Goal: Task Accomplishment & Management: Use online tool/utility

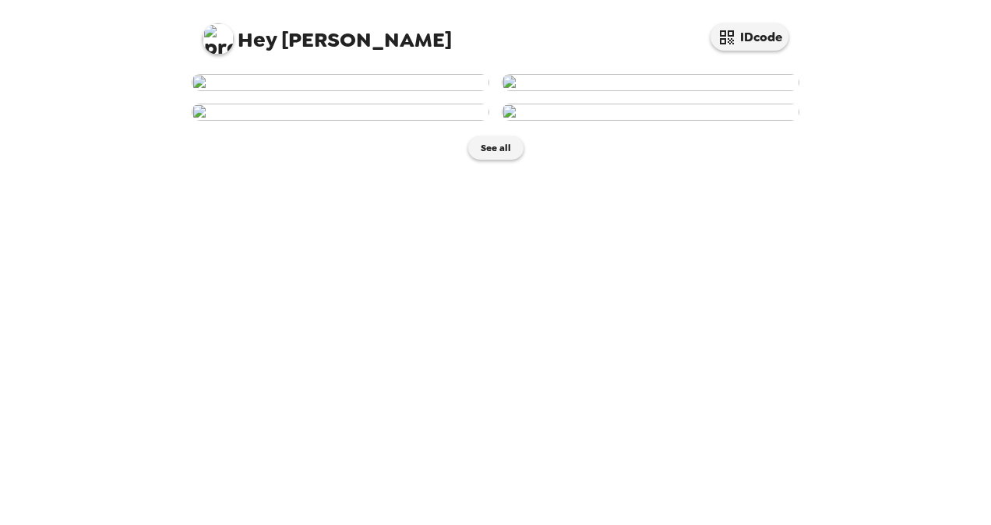
scroll to position [354, 0]
click at [419, 121] on img at bounding box center [341, 112] width 298 height 17
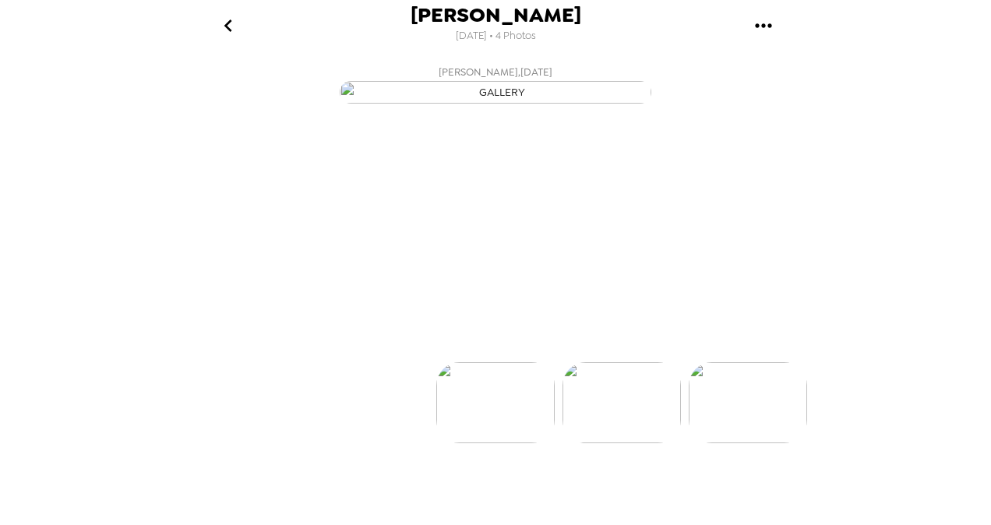
scroll to position [0, 250]
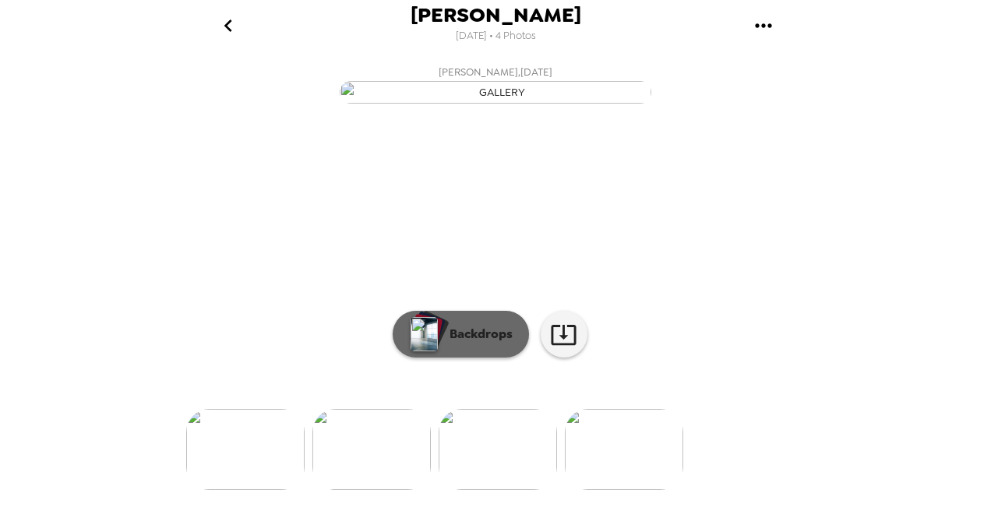
click at [442, 344] on p "Backdrops" at bounding box center [477, 334] width 71 height 19
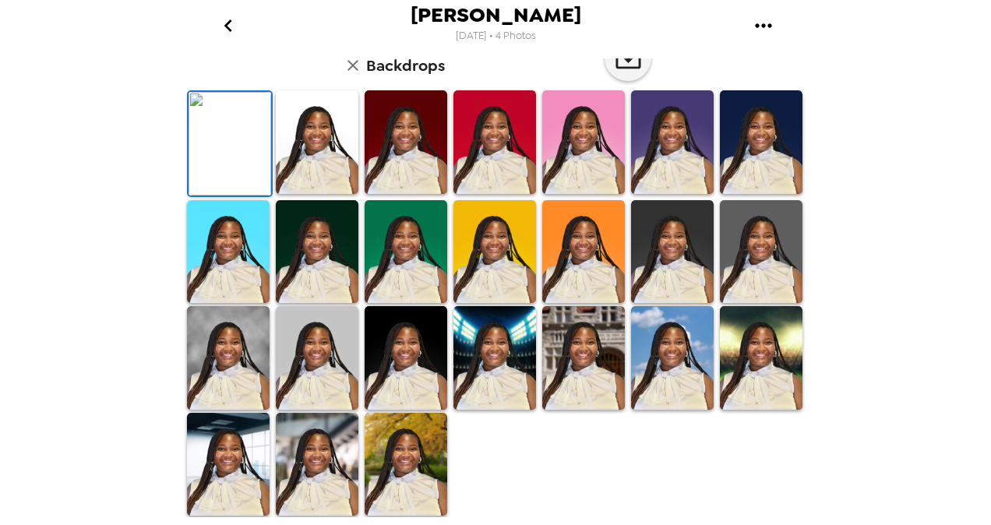
scroll to position [150, 0]
click at [320, 194] on img at bounding box center [317, 142] width 83 height 104
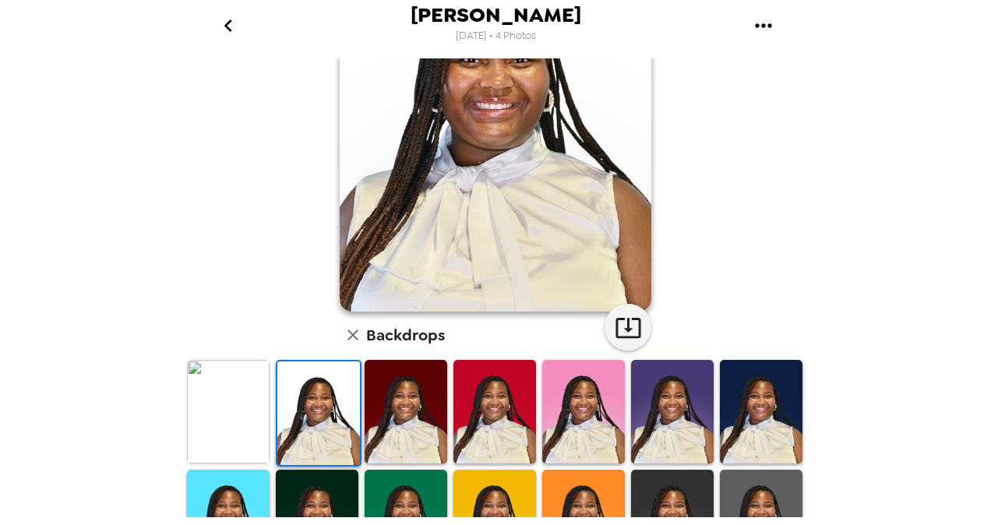
click at [404, 419] on img at bounding box center [406, 412] width 83 height 104
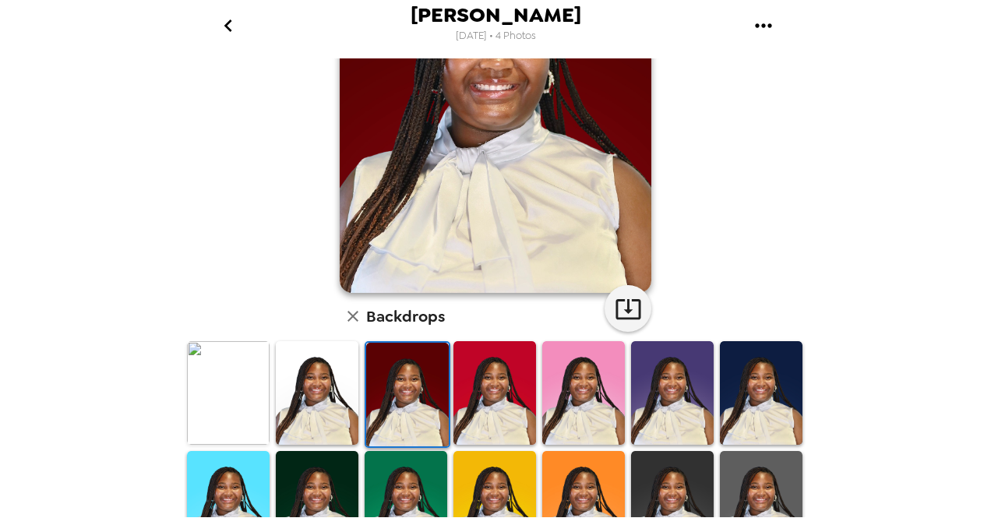
scroll to position [171, 0]
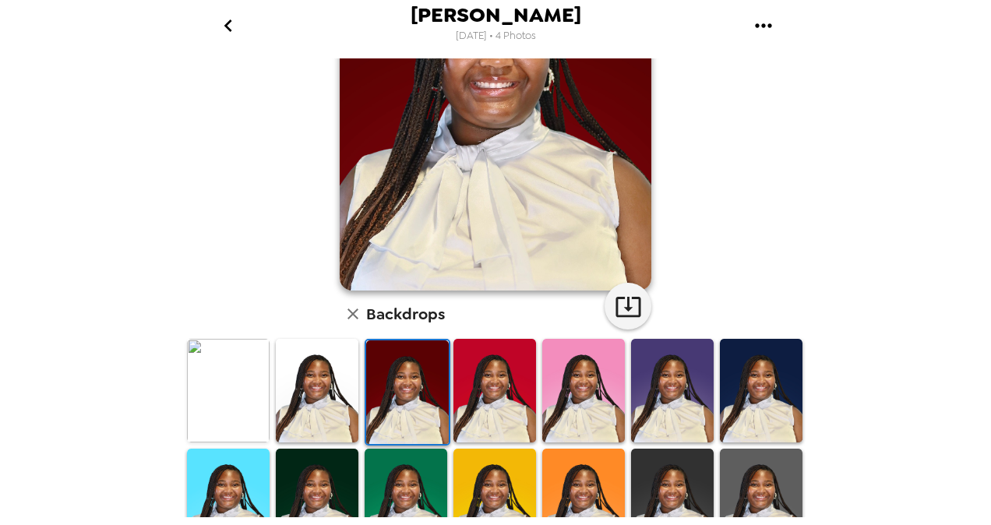
click at [320, 471] on img at bounding box center [317, 501] width 83 height 104
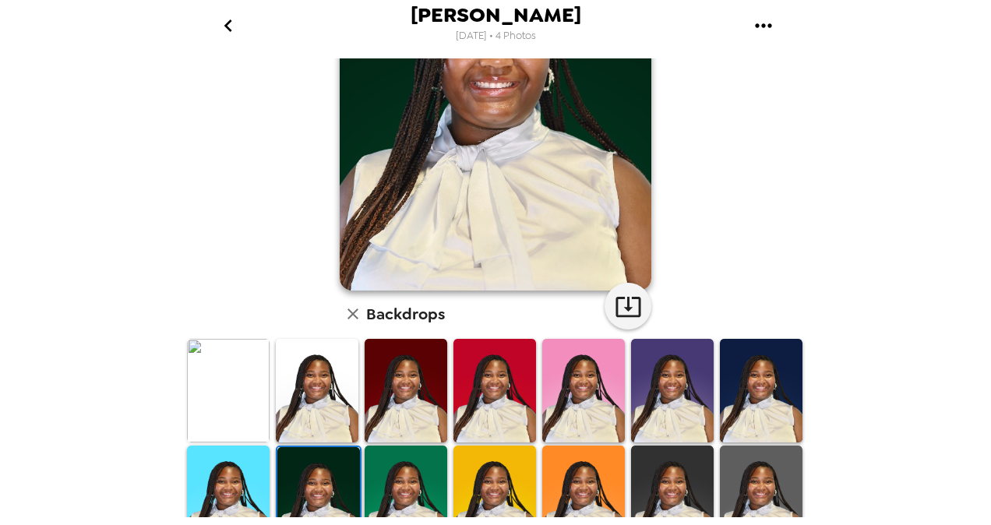
click at [744, 472] on img at bounding box center [761, 498] width 83 height 104
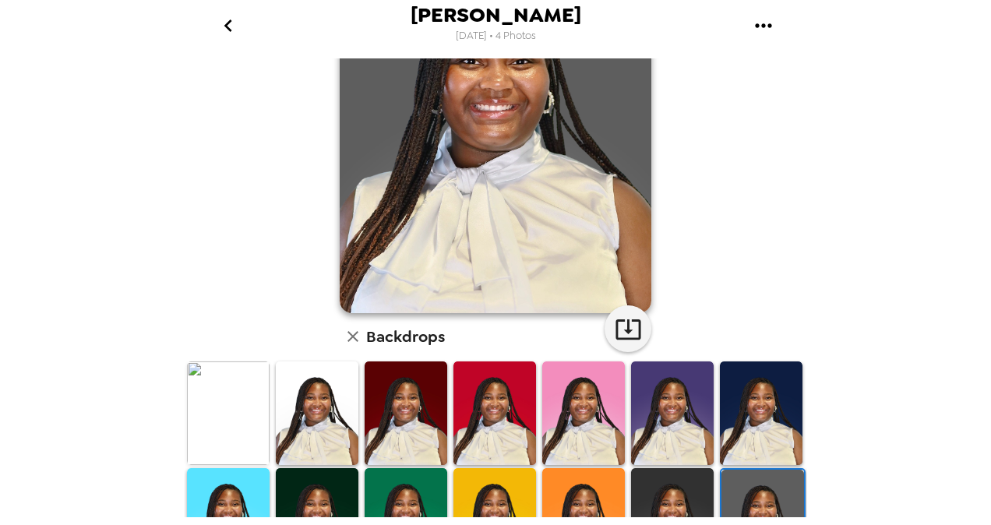
scroll to position [147, 0]
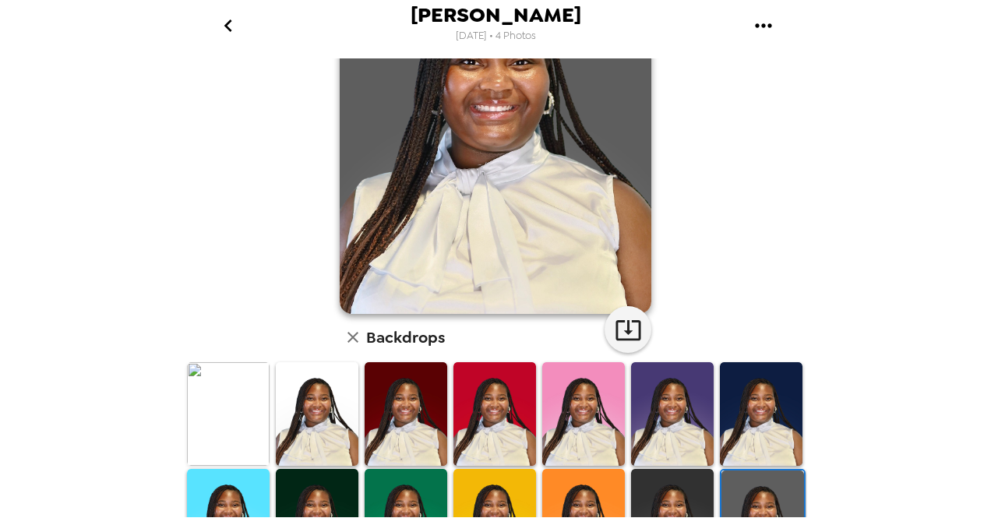
click at [318, 422] on img at bounding box center [317, 414] width 83 height 104
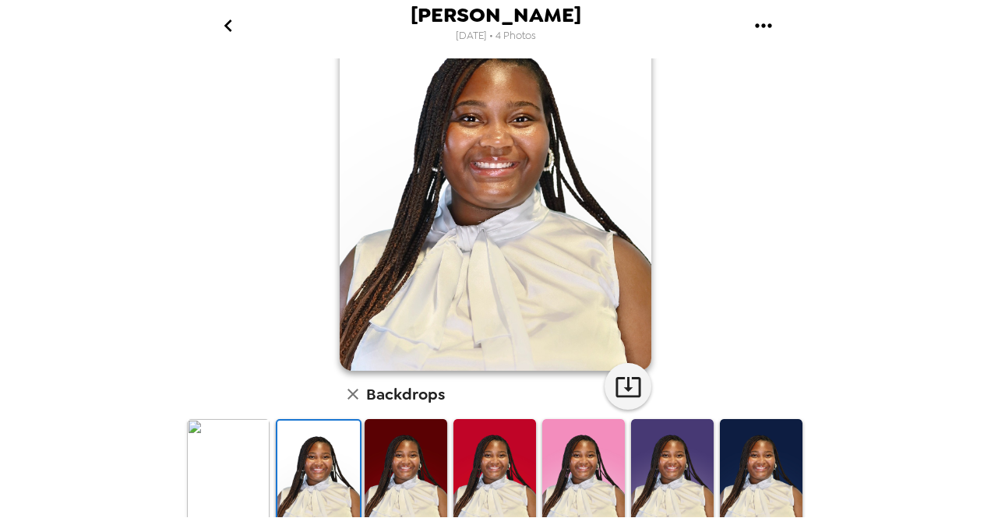
scroll to position [92, 0]
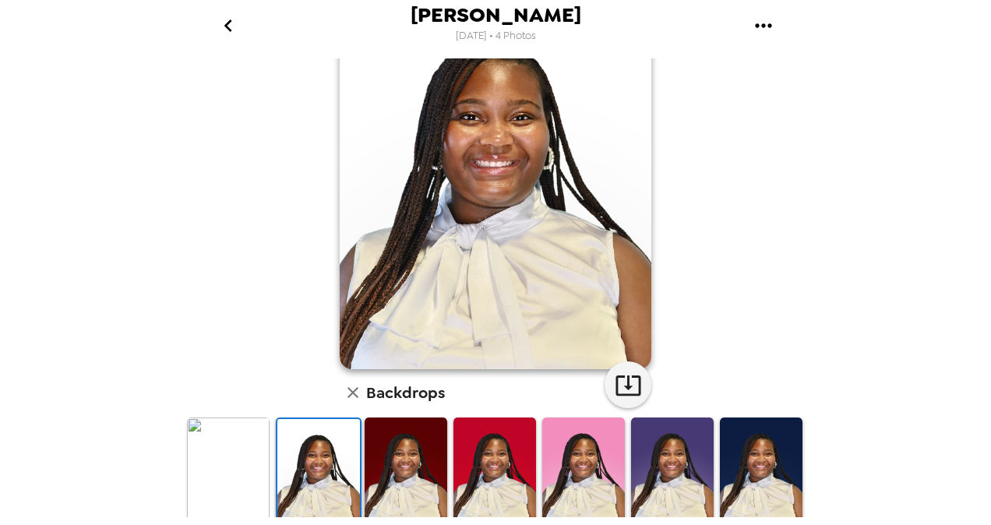
click at [678, 474] on img at bounding box center [672, 470] width 83 height 104
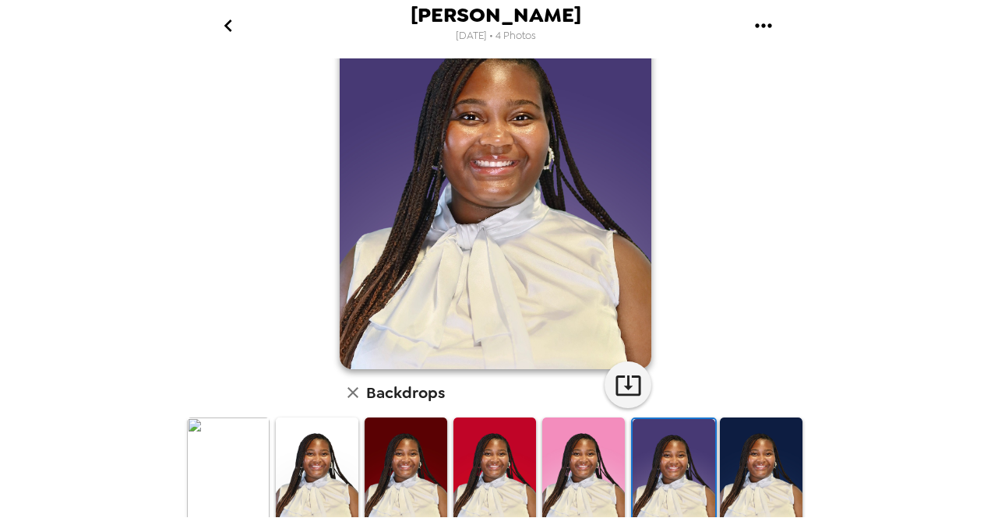
click at [753, 461] on img at bounding box center [761, 470] width 83 height 104
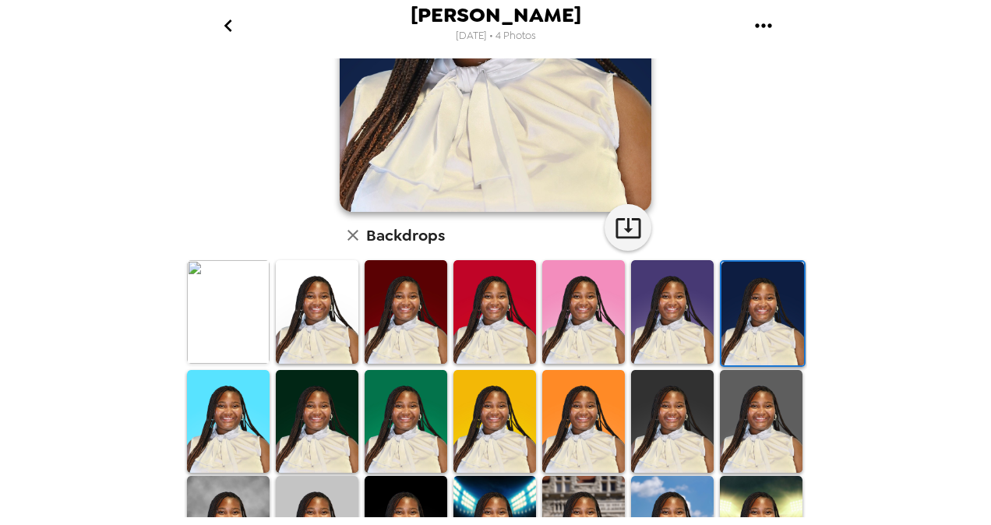
scroll to position [411, 0]
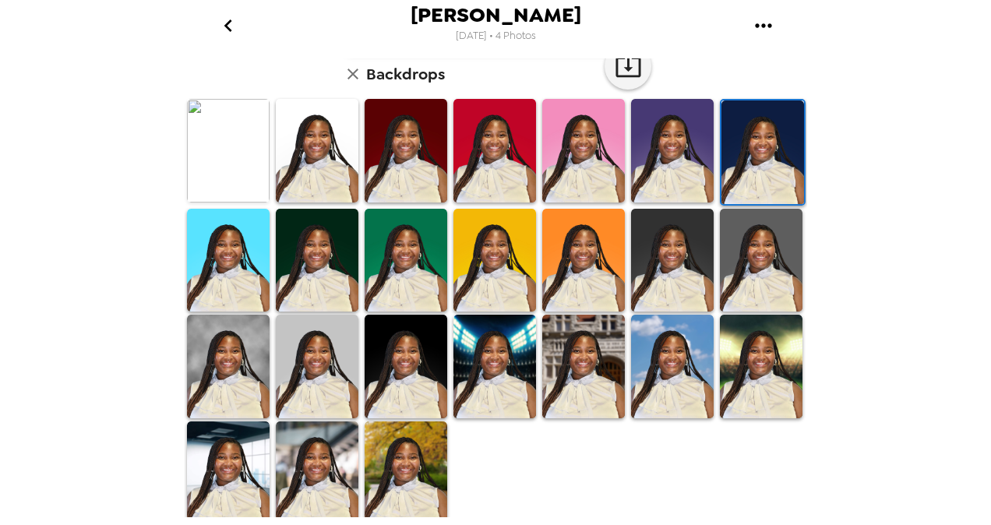
click at [413, 370] on img at bounding box center [406, 367] width 83 height 104
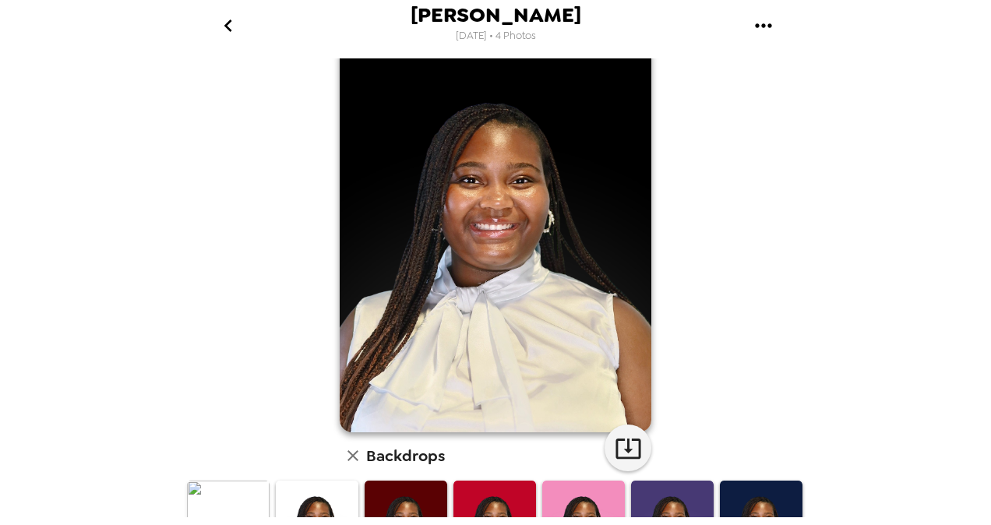
scroll to position [34, 0]
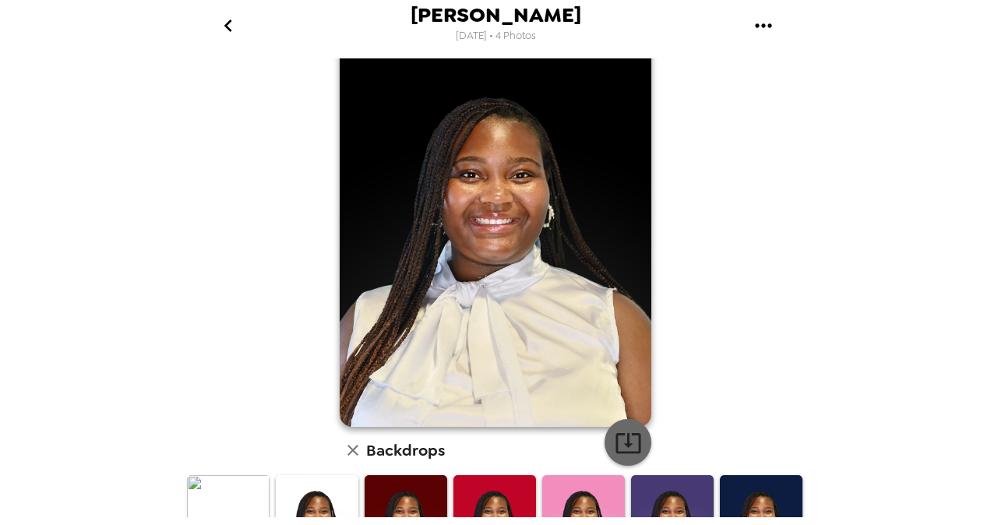
click at [633, 436] on icon "button" at bounding box center [628, 443] width 25 height 20
click at [231, 31] on icon "go back" at bounding box center [228, 25] width 25 height 25
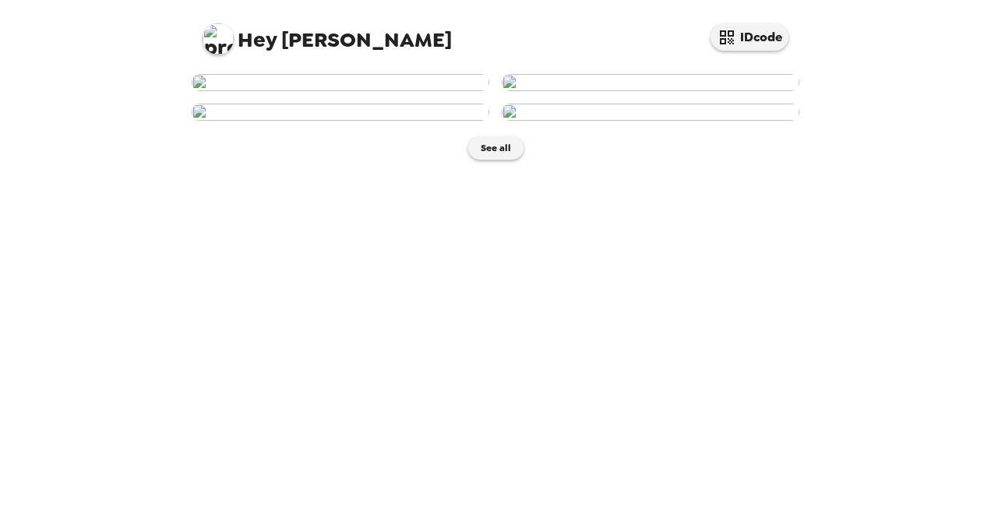
scroll to position [354, 0]
click at [493, 160] on button "See all" at bounding box center [495, 147] width 55 height 23
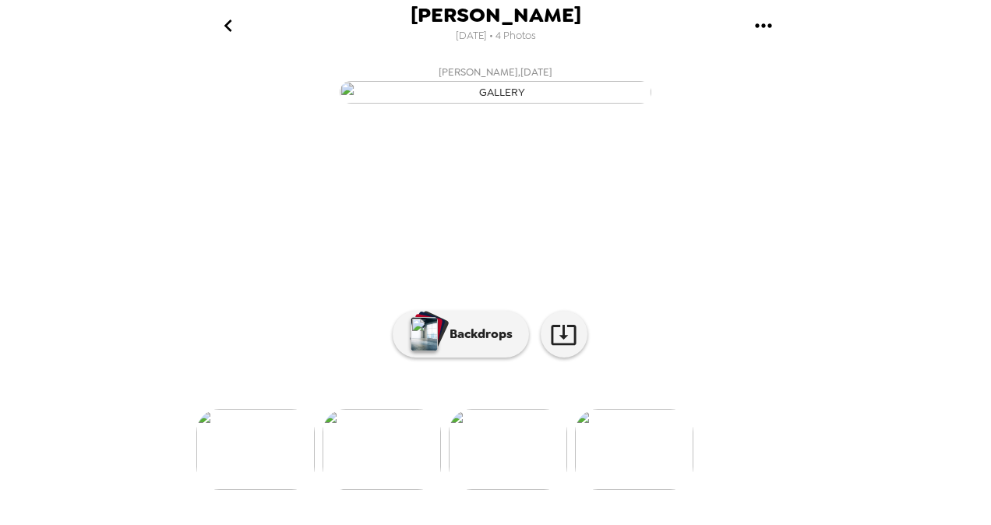
scroll to position [0, 241]
click at [385, 479] on img at bounding box center [381, 449] width 118 height 81
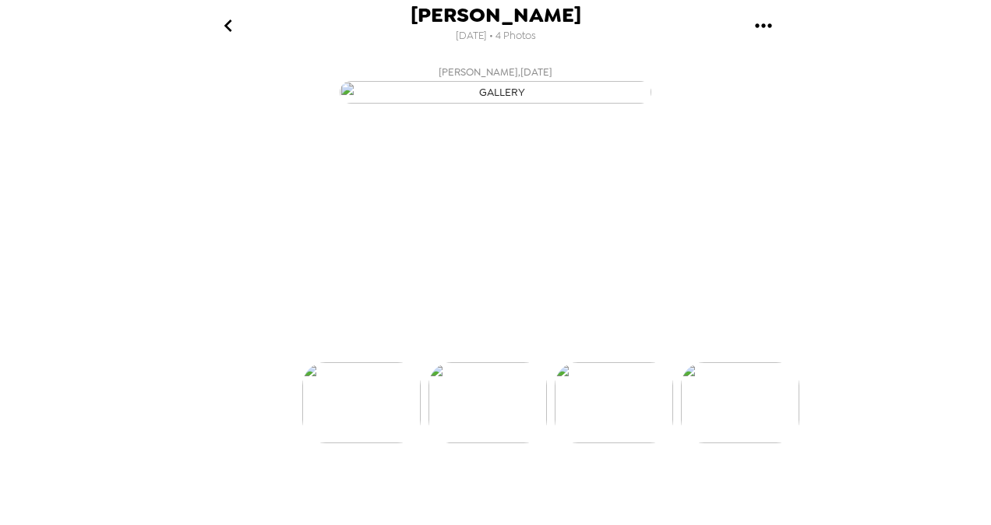
scroll to position [0, 125]
